Goal: Information Seeking & Learning: Learn about a topic

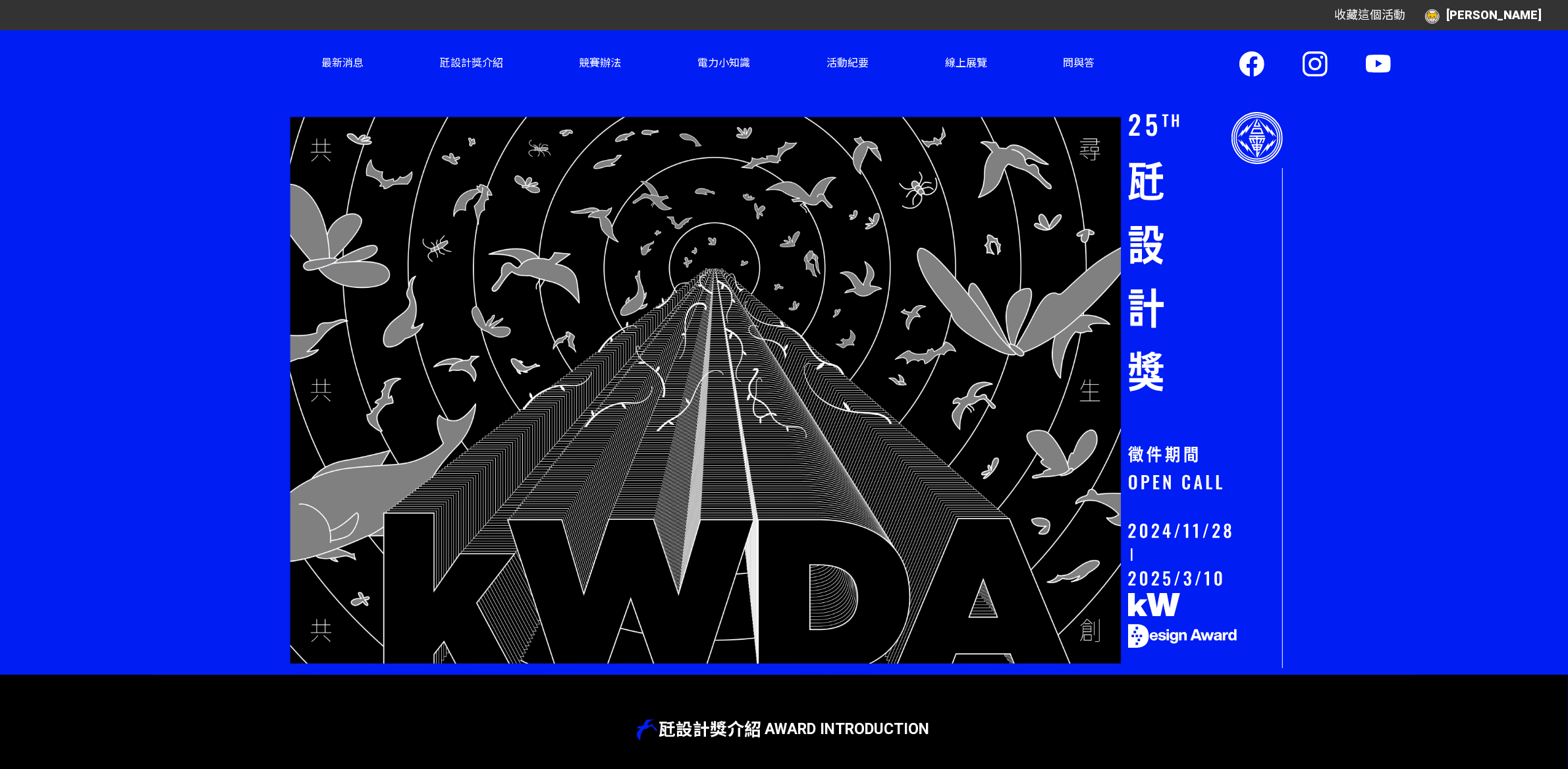
click at [1393, 67] on div "最新消息 瓩設計獎介紹 競賽辦法 競賽資訊 評審陣容 線上報名 電力小知識 活動紀要 媒體報導 影音花絮 線上展覽 傳達設計 第 25 屆 第 24 屆 第 …" at bounding box center [784, 63] width 1264 height 67
click at [1380, 70] on img at bounding box center [1378, 63] width 25 height 18
click at [1247, 65] on img at bounding box center [1251, 63] width 25 height 25
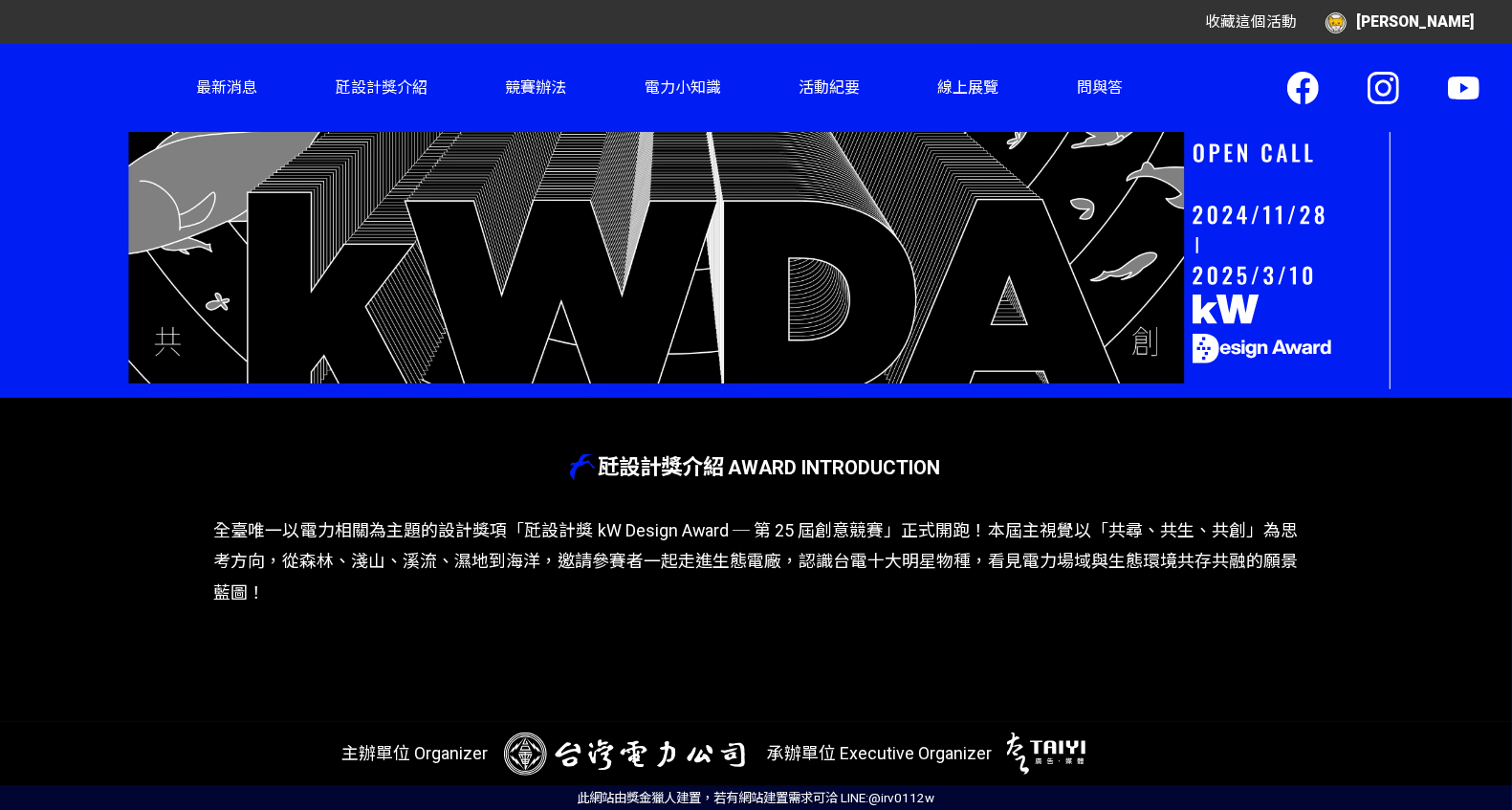
scroll to position [8, 0]
